Goal: Information Seeking & Learning: Learn about a topic

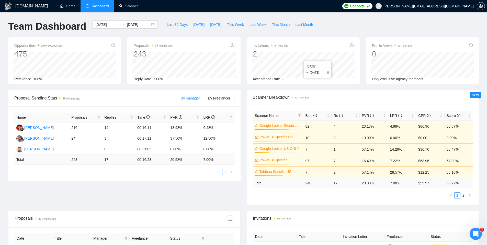
scroll to position [20, 0]
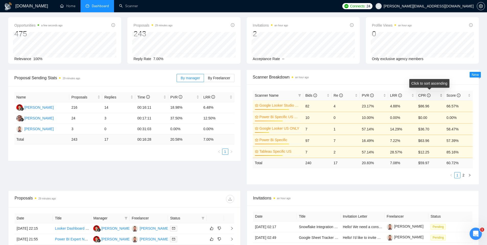
click at [423, 96] on span "CPR" at bounding box center [424, 95] width 12 height 4
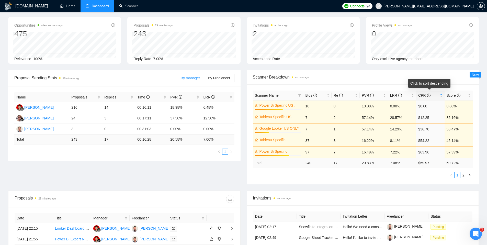
click at [423, 96] on span "CPR" at bounding box center [424, 95] width 12 height 4
drag, startPoint x: 337, startPoint y: 118, endPoint x: 330, endPoint y: 118, distance: 6.4
click at [330, 118] on tr "Power Bi Specific 74% 97 7 16.49% 7.22% $63.96 57.39%" at bounding box center [363, 118] width 220 height 12
drag, startPoint x: 338, startPoint y: 139, endPoint x: 326, endPoint y: 140, distance: 11.5
click at [326, 140] on tr "Google Looker US ONLY 31% 7 1 57.14% 14.29% $36.70 58.47%" at bounding box center [363, 141] width 220 height 12
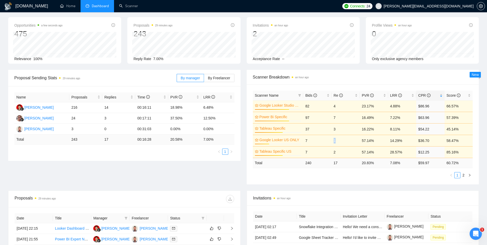
click at [326, 140] on td "7" at bounding box center [317, 141] width 28 height 12
drag, startPoint x: 337, startPoint y: 152, endPoint x: 326, endPoint y: 152, distance: 11.0
click at [326, 152] on tr "Tableau Specific US 60% 7 2 57.14% 28.57% $12.25 85.16%" at bounding box center [363, 152] width 220 height 12
drag, startPoint x: 343, startPoint y: 130, endPoint x: 305, endPoint y: 131, distance: 38.4
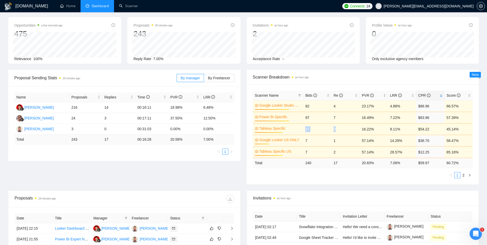
click at [305, 131] on tr "Tableau Specific 60% 37 3 16.22% 8.11% $54.22 45.14%" at bounding box center [363, 129] width 220 height 12
click at [360, 130] on td "16.22%" at bounding box center [374, 129] width 28 height 12
click at [331, 130] on tr "Tableau Specific 60% 37 3 16.22% 8.11% $54.22 45.14%" at bounding box center [363, 129] width 220 height 12
click at [342, 129] on td "3" at bounding box center [346, 129] width 28 height 12
click at [343, 129] on td "3" at bounding box center [346, 129] width 28 height 12
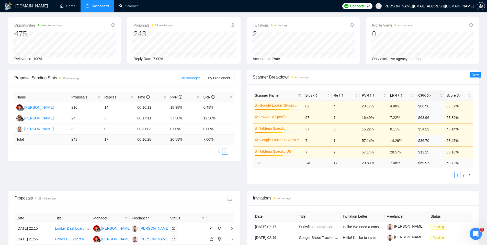
click at [343, 129] on td "3" at bounding box center [346, 129] width 28 height 12
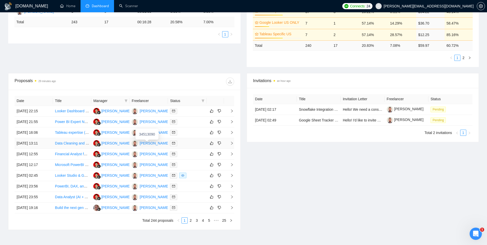
scroll to position [0, 0]
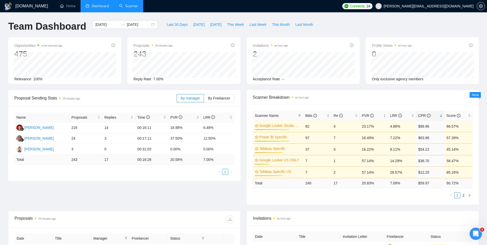
click at [130, 7] on link "Scanner" at bounding box center [128, 6] width 19 height 4
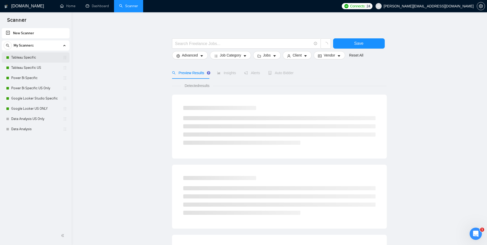
click at [41, 57] on link "Tableau Specific" at bounding box center [35, 57] width 49 height 10
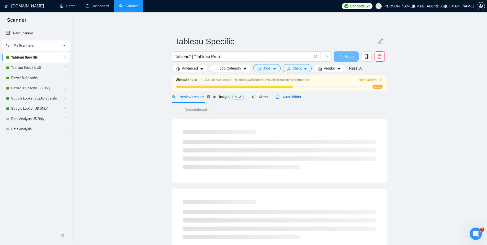
click at [285, 95] on span "Auto Bidder" at bounding box center [288, 97] width 25 height 4
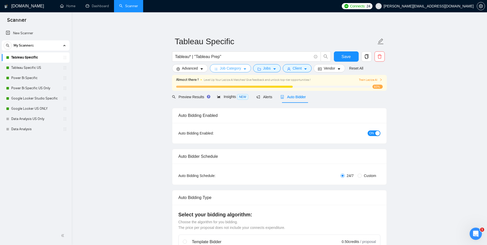
click at [236, 69] on span "Job Category" at bounding box center [230, 68] width 21 height 6
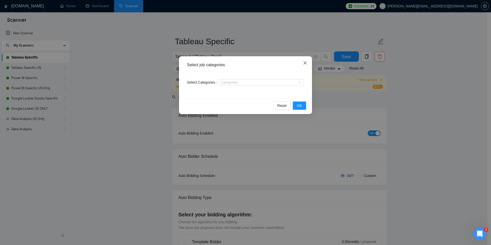
click at [304, 63] on icon "close" at bounding box center [304, 62] width 3 height 3
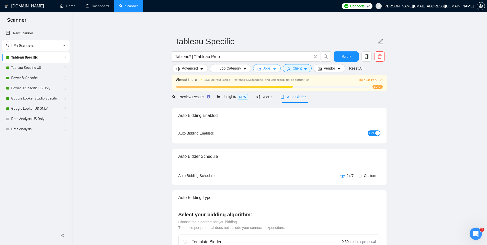
click at [275, 70] on icon "caret-down" at bounding box center [275, 69] width 4 height 4
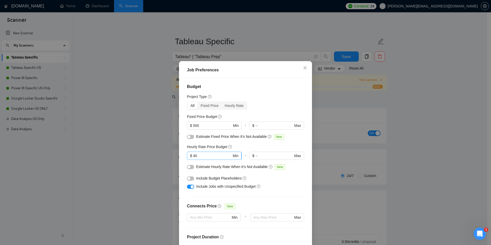
scroll to position [6, 0]
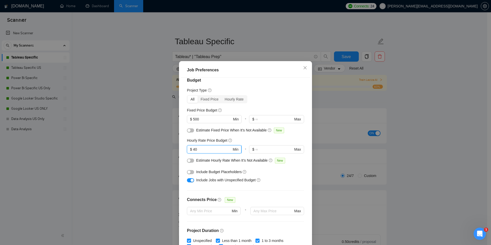
drag, startPoint x: 209, startPoint y: 150, endPoint x: 185, endPoint y: 150, distance: 24.0
click at [187, 150] on span "$ 40 Min" at bounding box center [214, 149] width 54 height 8
click at [253, 142] on div "Hourly Rate Price Budget" at bounding box center [245, 141] width 117 height 6
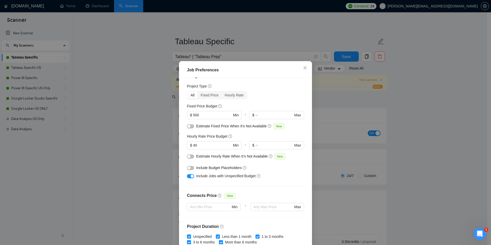
scroll to position [0, 0]
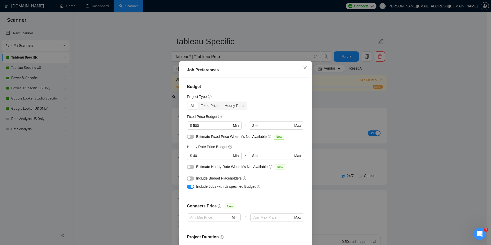
click at [332, 107] on div "Job Preferences Budget Project Type All Fixed Price Hourly Rate Fixed Price Bud…" at bounding box center [245, 122] width 491 height 245
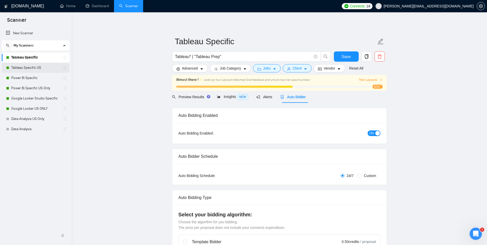
click at [37, 70] on link "Tableau Specific US" at bounding box center [35, 68] width 49 height 10
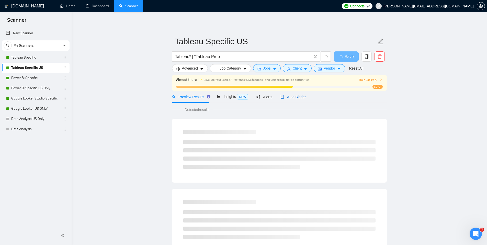
click at [286, 97] on span "Auto Bidder" at bounding box center [292, 97] width 25 height 4
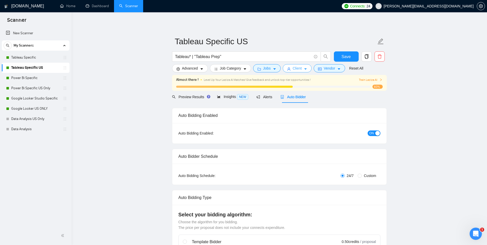
click at [297, 70] on span "Client" at bounding box center [297, 68] width 9 height 6
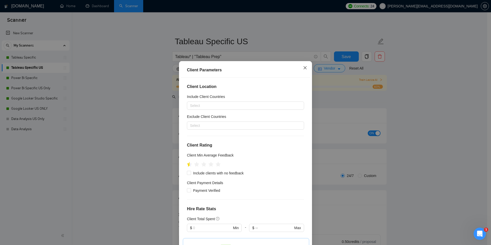
click at [303, 69] on icon "close" at bounding box center [305, 68] width 4 height 4
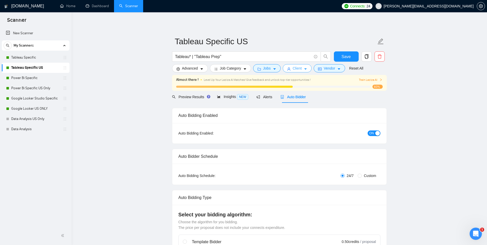
click at [298, 68] on span "Client" at bounding box center [297, 68] width 9 height 6
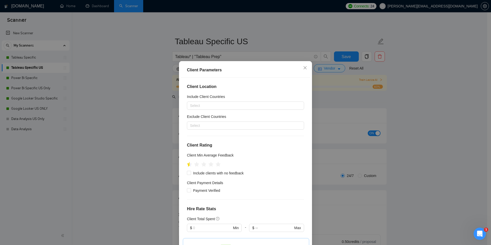
click at [334, 92] on div "Client Parameters Client Location Include Client Countries Select Exclude Clien…" at bounding box center [245, 122] width 491 height 245
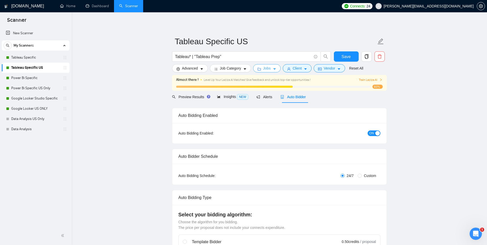
click at [276, 69] on icon "caret-down" at bounding box center [275, 69] width 4 height 4
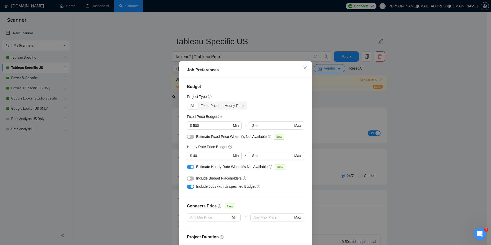
click at [335, 101] on div "Job Preferences Budget Project Type All Fixed Price Hourly Rate Fixed Price Bud…" at bounding box center [245, 122] width 491 height 245
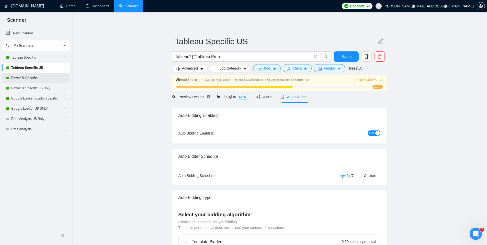
click at [35, 78] on link "Power Bi Specific" at bounding box center [35, 78] width 49 height 10
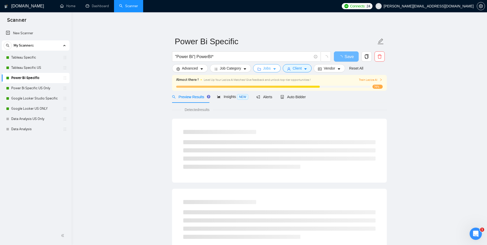
click at [270, 70] on span "Jobs" at bounding box center [267, 68] width 8 height 6
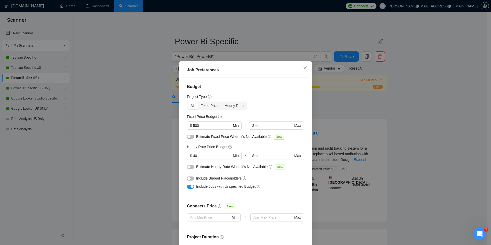
drag, startPoint x: 134, startPoint y: 121, endPoint x: 141, endPoint y: 121, distance: 6.9
click at [134, 121] on div "Job Preferences Budget Project Type All Fixed Price Hourly Rate Fixed Price Bud…" at bounding box center [245, 122] width 491 height 245
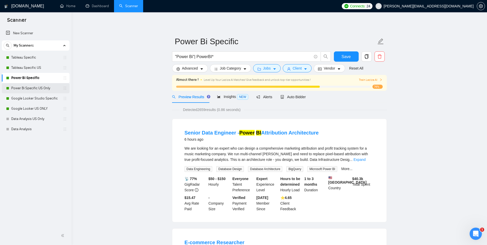
click at [25, 88] on link "Power Bi Specific US Only" at bounding box center [35, 88] width 49 height 10
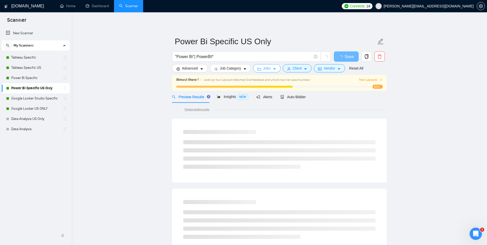
click at [276, 68] on icon "caret-down" at bounding box center [275, 69] width 4 height 4
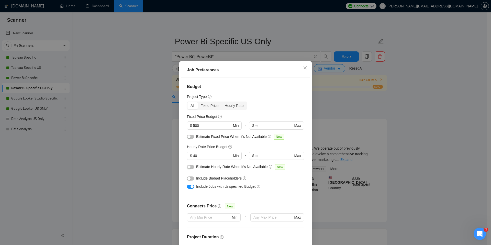
click at [245, 144] on div "Hourly Rate Price Budget" at bounding box center [245, 147] width 117 height 6
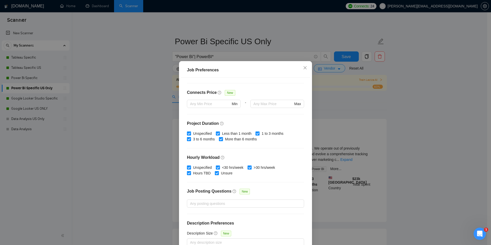
scroll to position [50, 0]
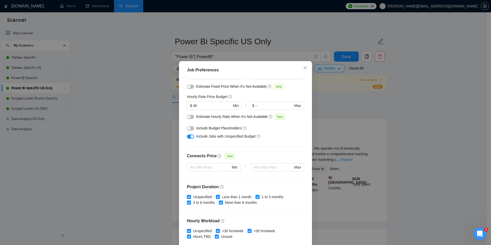
click at [156, 143] on div "Job Preferences Budget Project Type All Fixed Price Hourly Rate Fixed Price Bud…" at bounding box center [245, 122] width 491 height 245
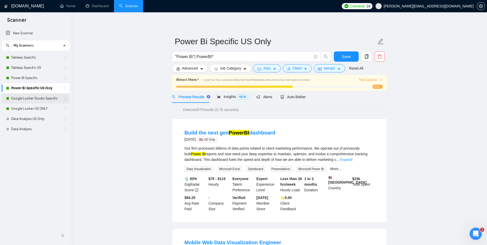
click at [31, 99] on link "Google Looker Studio Specific" at bounding box center [35, 98] width 49 height 10
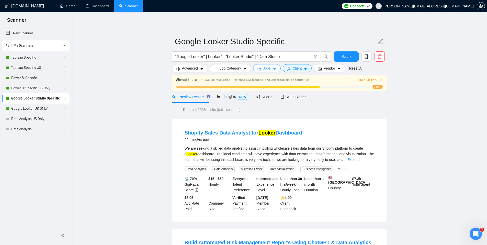
click at [276, 68] on icon "caret-down" at bounding box center [275, 69] width 4 height 4
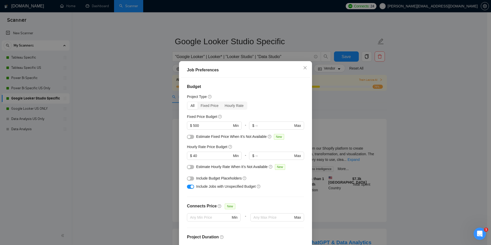
click at [336, 109] on div "Job Preferences Budget Project Type All Fixed Price Hourly Rate Fixed Price Bud…" at bounding box center [245, 122] width 491 height 245
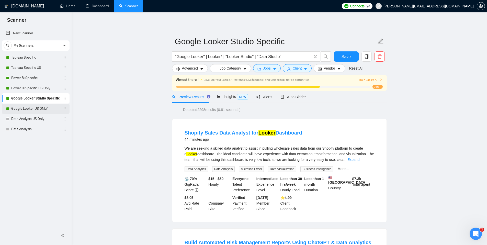
click at [42, 111] on link "Google Looker US ONLY" at bounding box center [35, 109] width 49 height 10
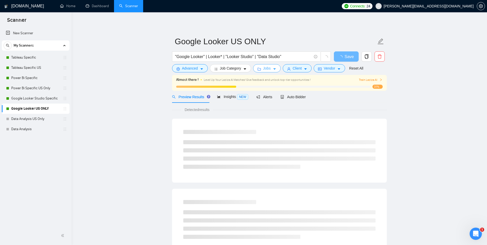
click at [272, 69] on button "Jobs" at bounding box center [267, 68] width 28 height 8
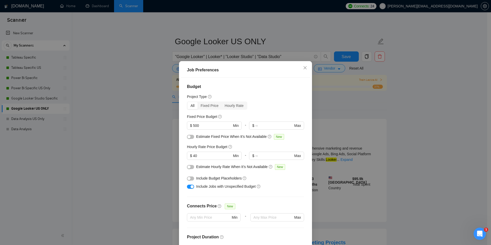
click at [337, 154] on div "Job Preferences Budget Project Type All Fixed Price Hourly Rate Fixed Price Bud…" at bounding box center [245, 122] width 491 height 245
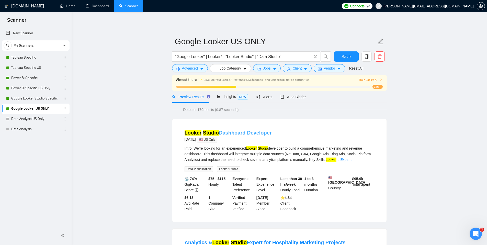
click at [220, 130] on link "Looker Studio Dashboard Developer" at bounding box center [228, 133] width 87 height 6
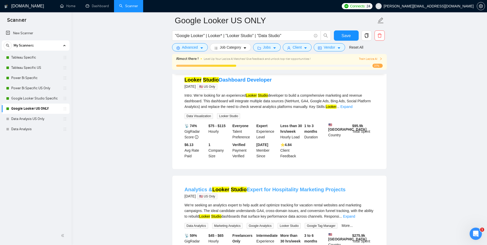
scroll to position [74, 0]
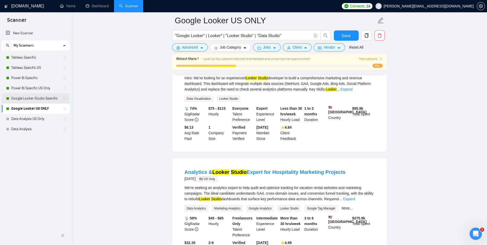
click at [34, 99] on link "Google Looker Studio Specific" at bounding box center [35, 98] width 49 height 10
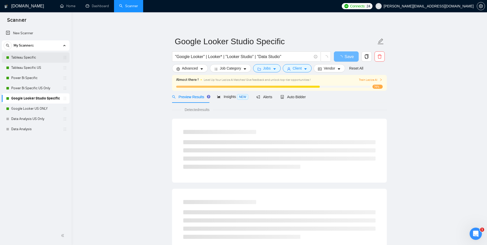
click at [25, 61] on link "Tableau Specific" at bounding box center [35, 57] width 49 height 10
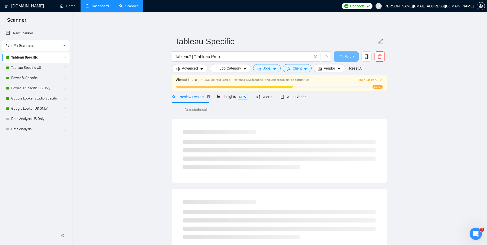
click at [92, 8] on link "Dashboard" at bounding box center [97, 6] width 23 height 4
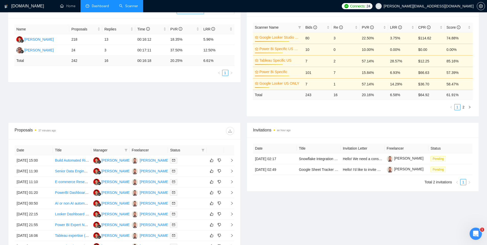
scroll to position [3, 0]
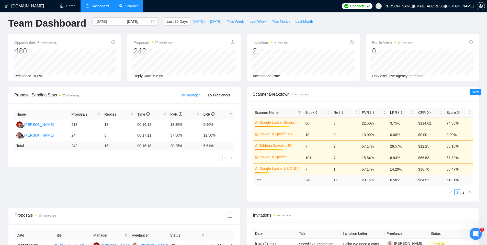
click at [199, 22] on span "[DATE]" at bounding box center [198, 22] width 11 height 6
type input "[DATE]"
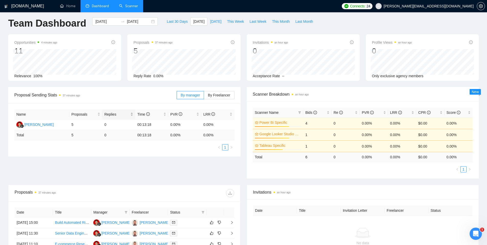
scroll to position [91, 0]
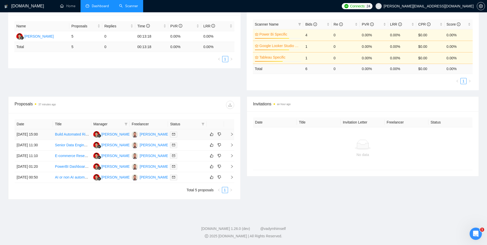
click at [69, 135] on link "Build Automated Risk Management Reports Using ChatGPT & Data Analytics" at bounding box center [116, 134] width 122 height 4
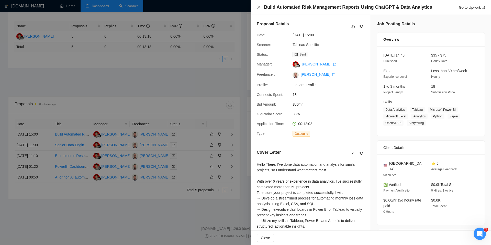
click at [187, 90] on div at bounding box center [245, 122] width 491 height 245
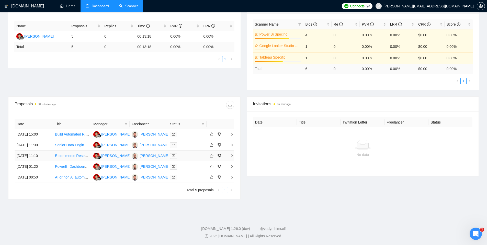
click at [72, 158] on td "E-commerce Researcher" at bounding box center [72, 156] width 38 height 11
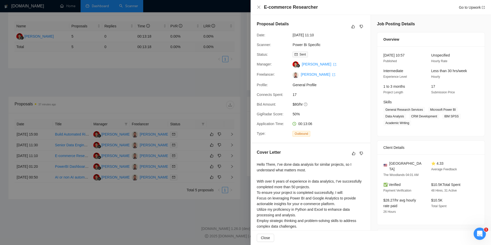
click at [187, 177] on div at bounding box center [245, 122] width 491 height 245
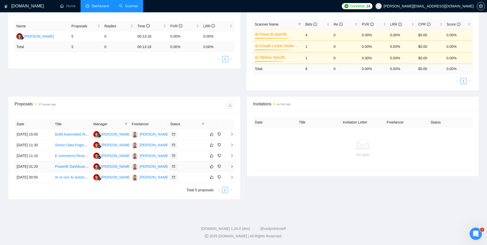
click at [74, 166] on link "PowerBI Dashboard Development Needed" at bounding box center [89, 166] width 68 height 4
